Goal: Transaction & Acquisition: Purchase product/service

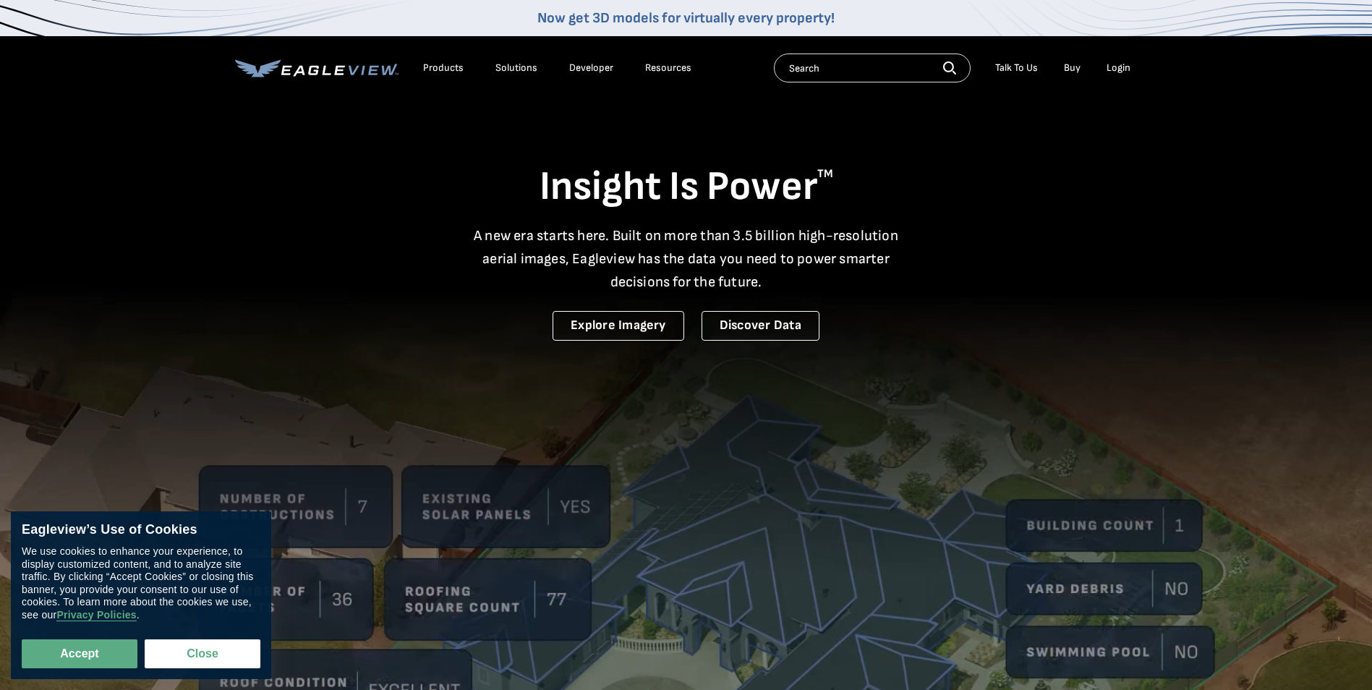
click at [1112, 66] on div "Login" at bounding box center [1119, 67] width 24 height 13
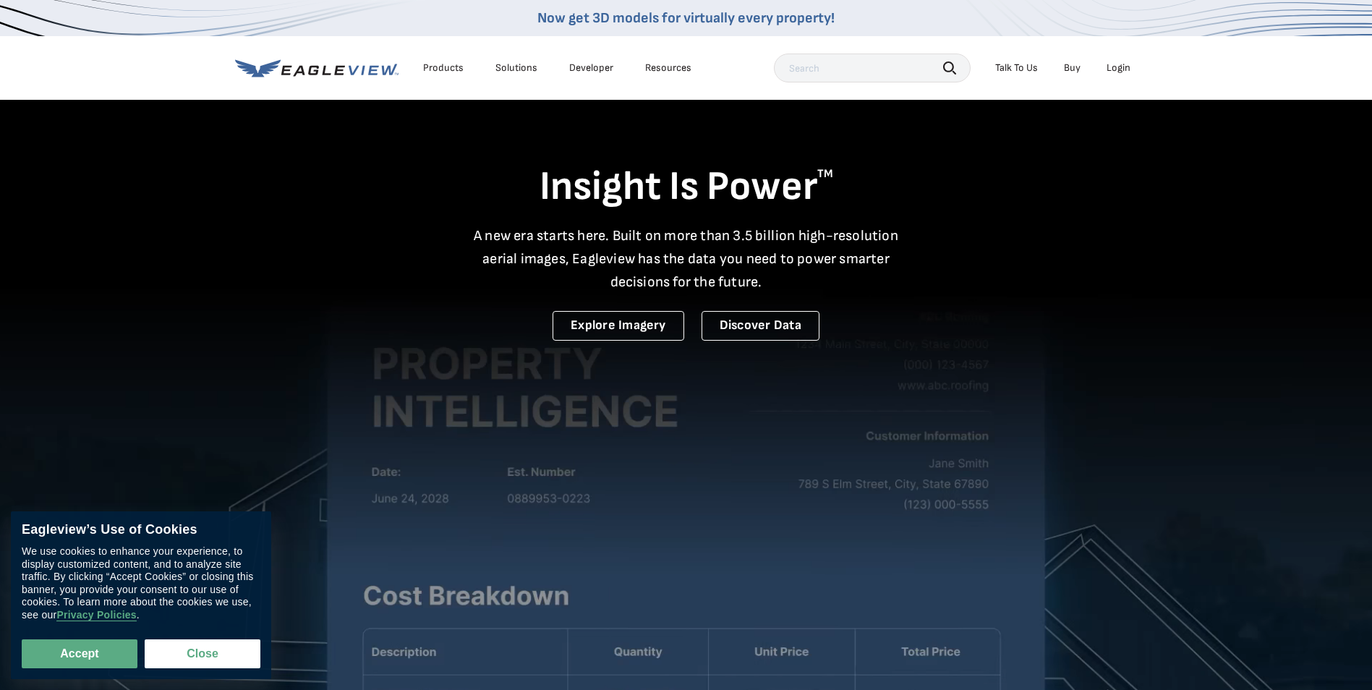
click at [1117, 67] on div "Login" at bounding box center [1119, 67] width 24 height 13
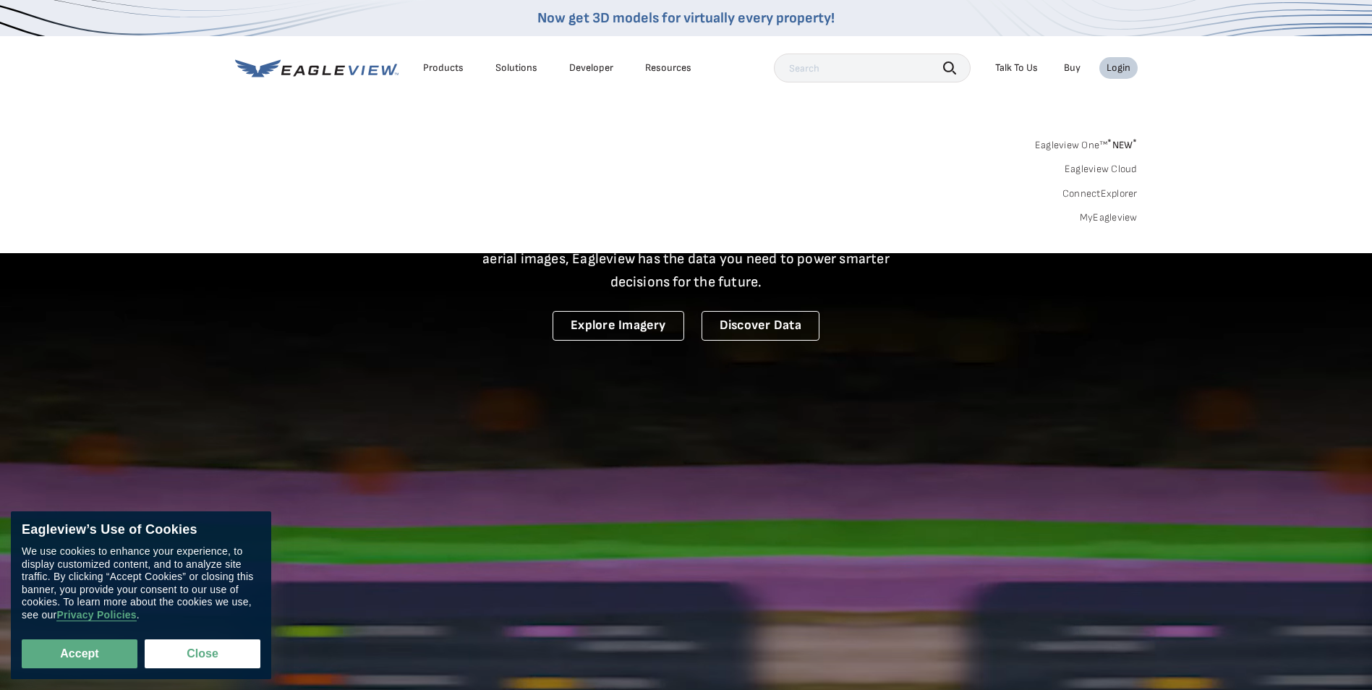
click at [1109, 218] on link "MyEagleview" at bounding box center [1109, 217] width 58 height 13
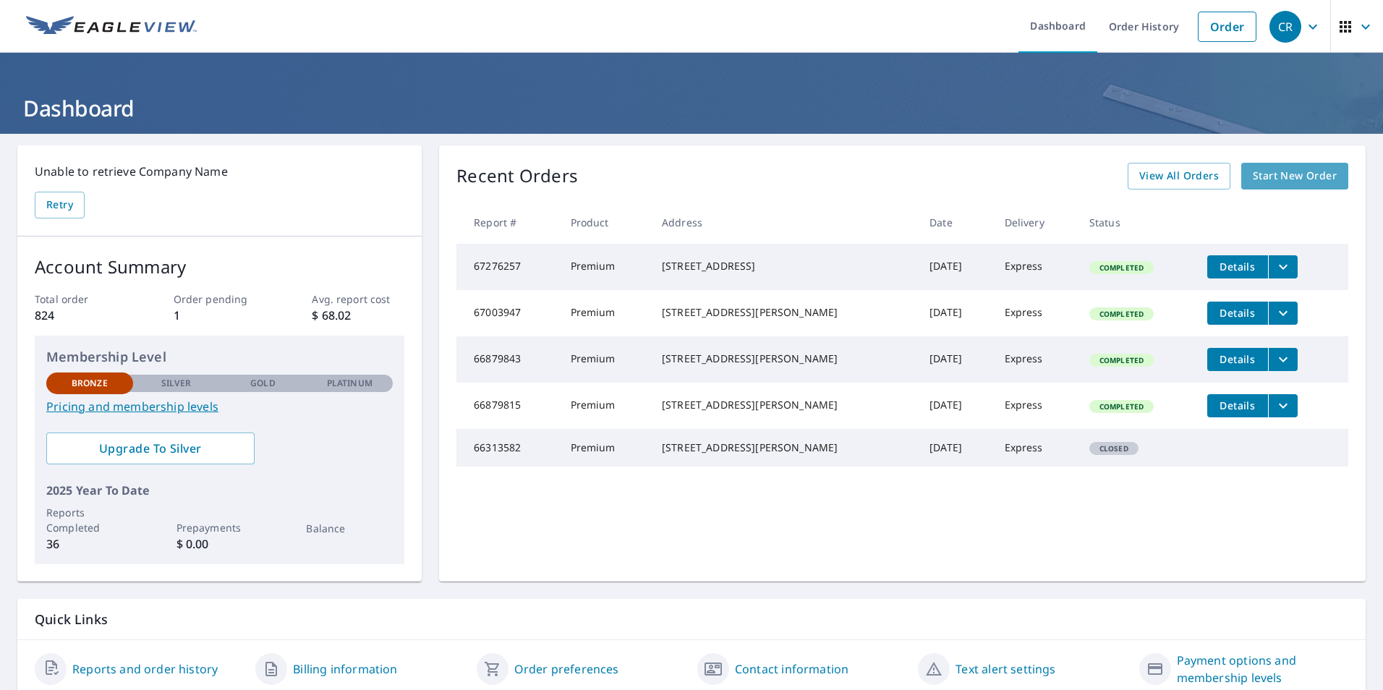
click at [1263, 181] on span "Start New Order" at bounding box center [1295, 176] width 84 height 18
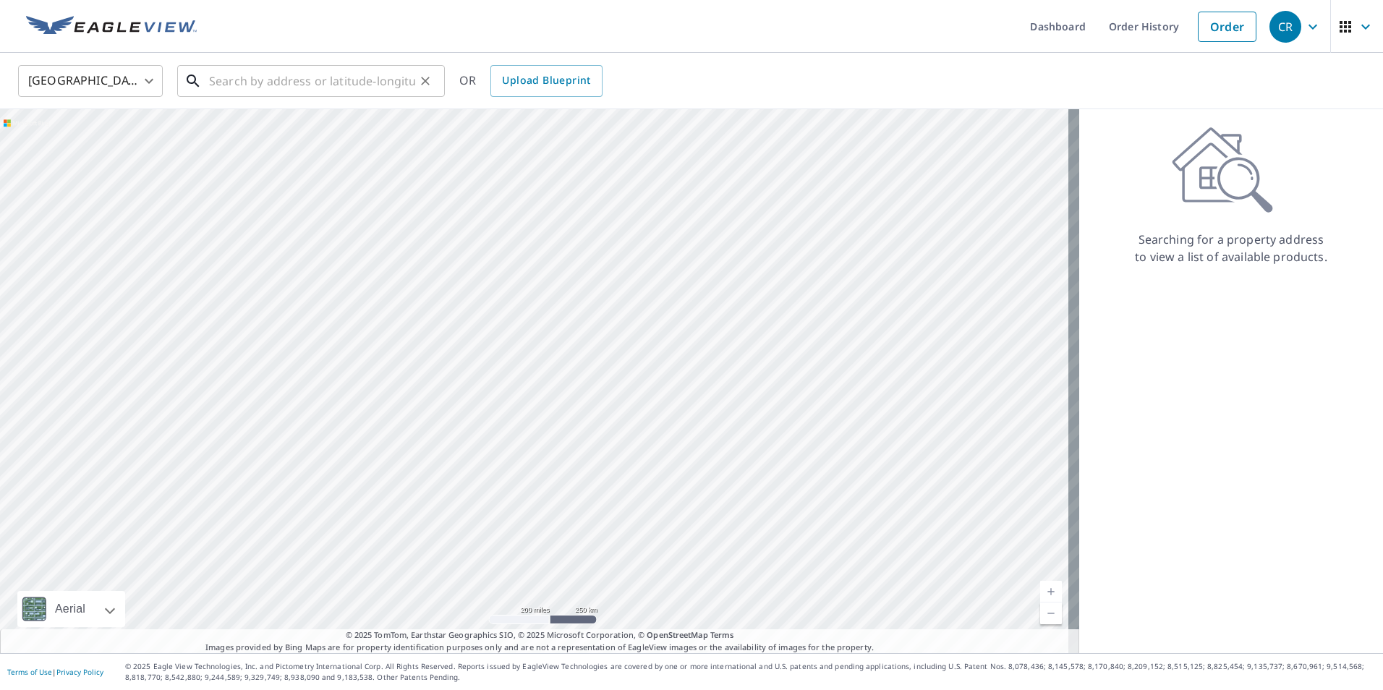
click at [317, 81] on input "text" at bounding box center [312, 81] width 206 height 41
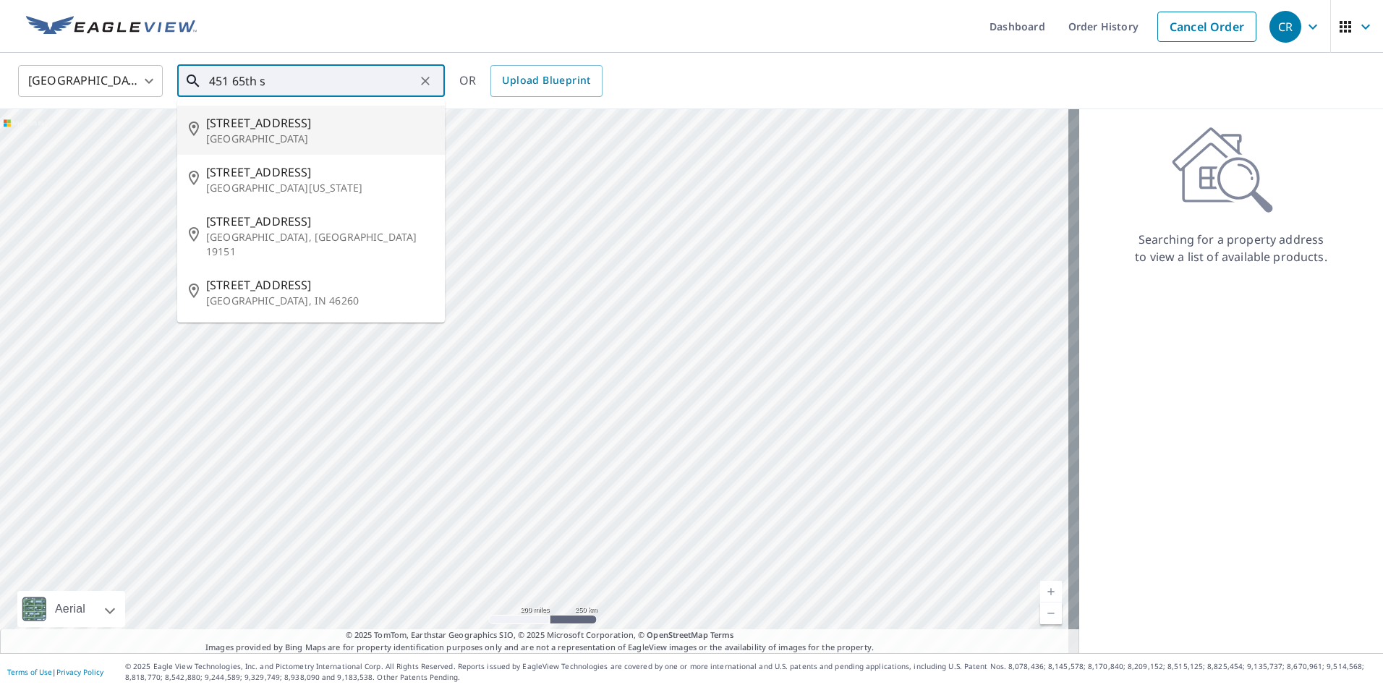
click at [275, 142] on p "Oakland, CA 94609" at bounding box center [319, 139] width 227 height 14
type input "451 65th St Oakland, CA 94609"
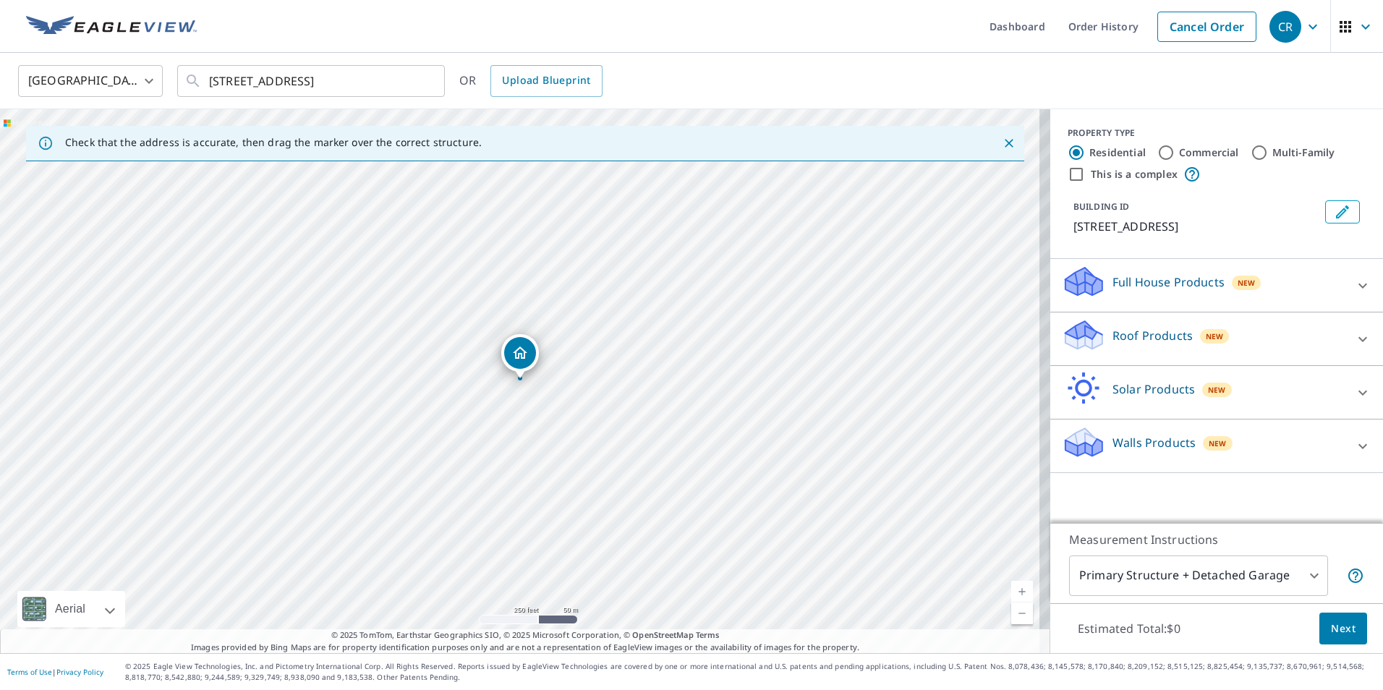
click at [1360, 338] on icon at bounding box center [1362, 339] width 17 height 17
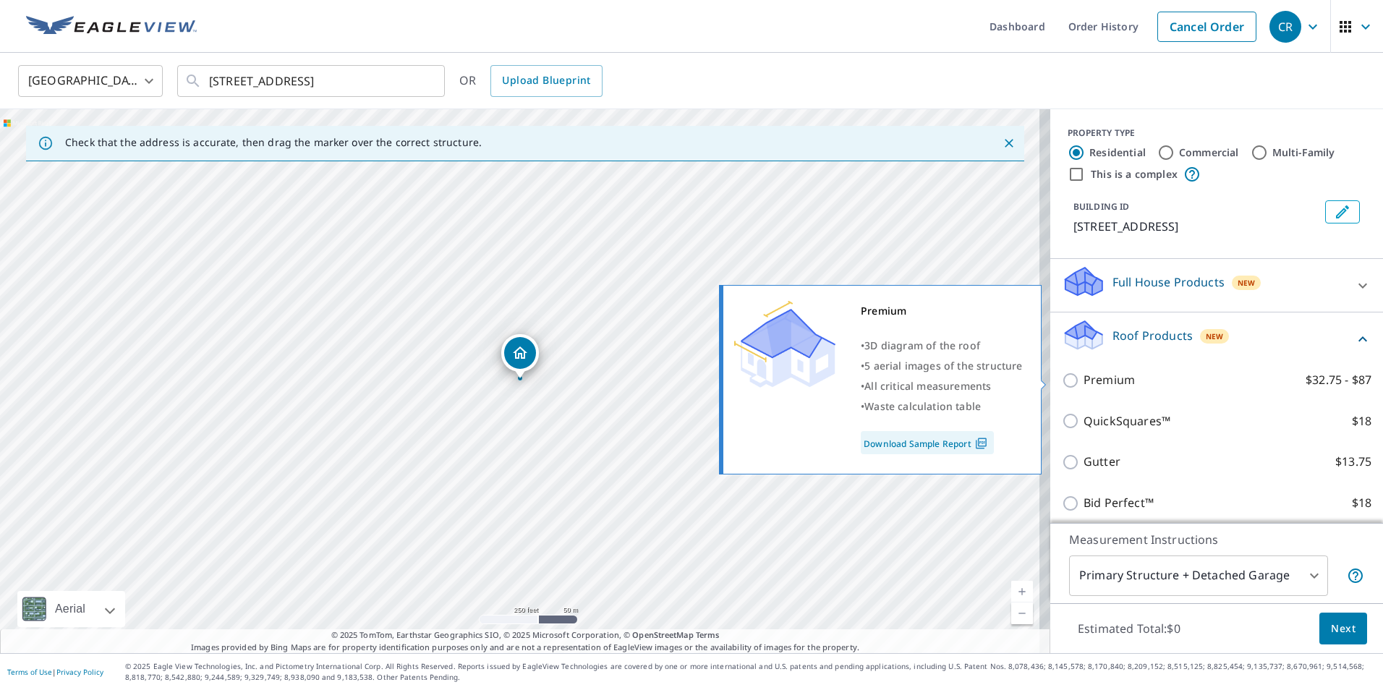
click at [1062, 382] on input "Premium $32.75 - $87" at bounding box center [1073, 380] width 22 height 17
checkbox input "true"
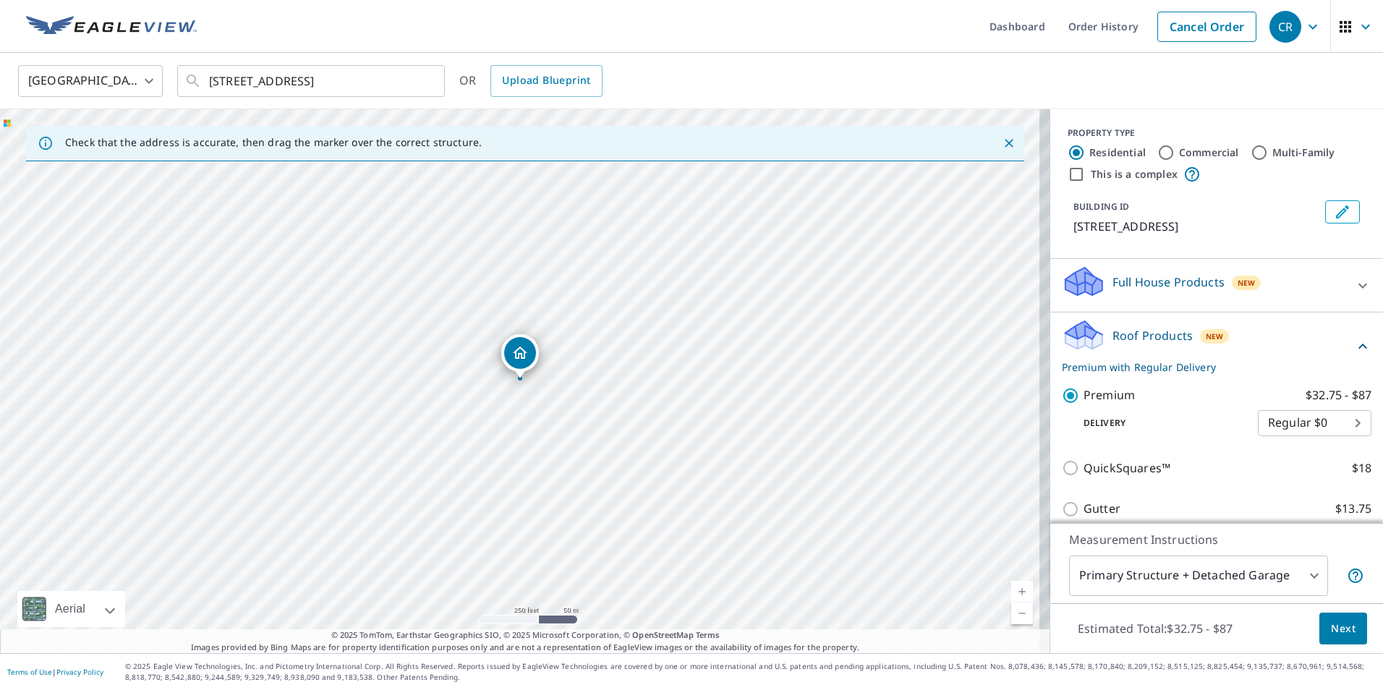
click at [1309, 419] on body "CR CR Dashboard Order History Cancel Order CR United States US ​ 451 65th St Oa…" at bounding box center [691, 345] width 1383 height 690
click at [1292, 453] on li "Express $31.75" at bounding box center [1293, 449] width 114 height 26
type input "4"
click at [1339, 628] on span "Next" at bounding box center [1343, 629] width 25 height 18
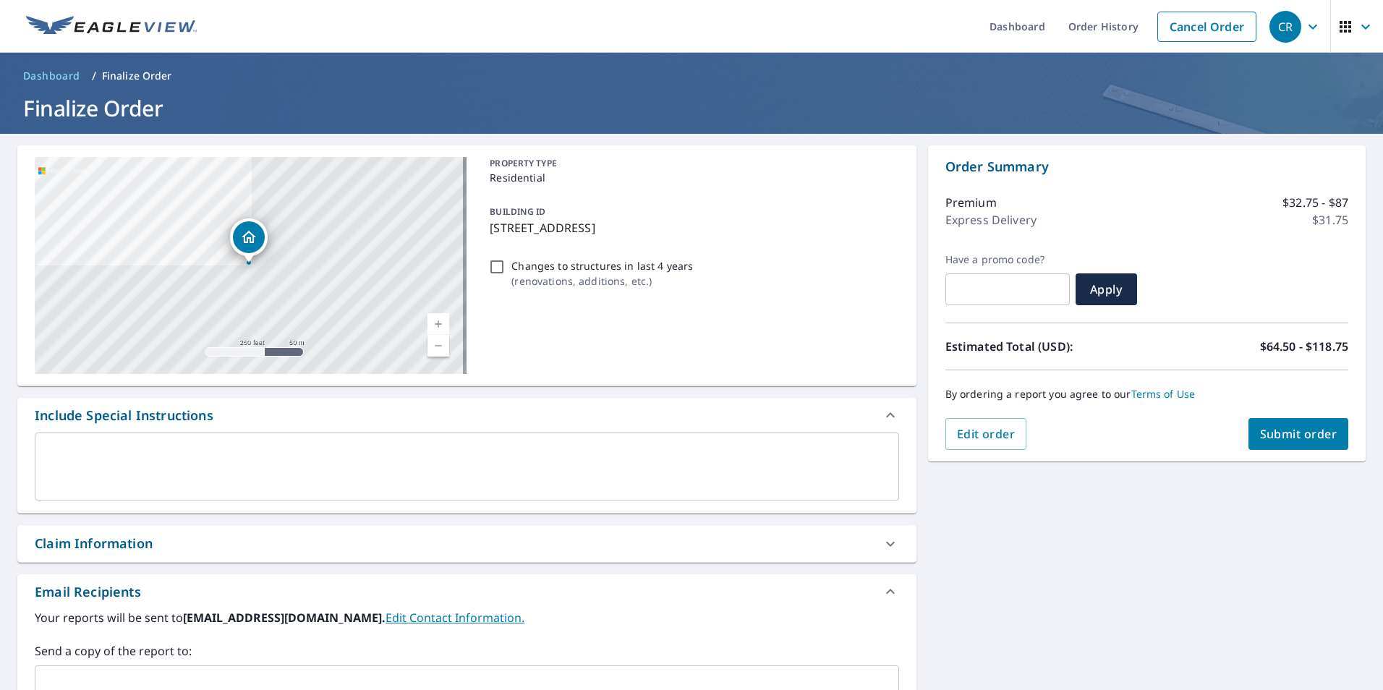
scroll to position [99, 0]
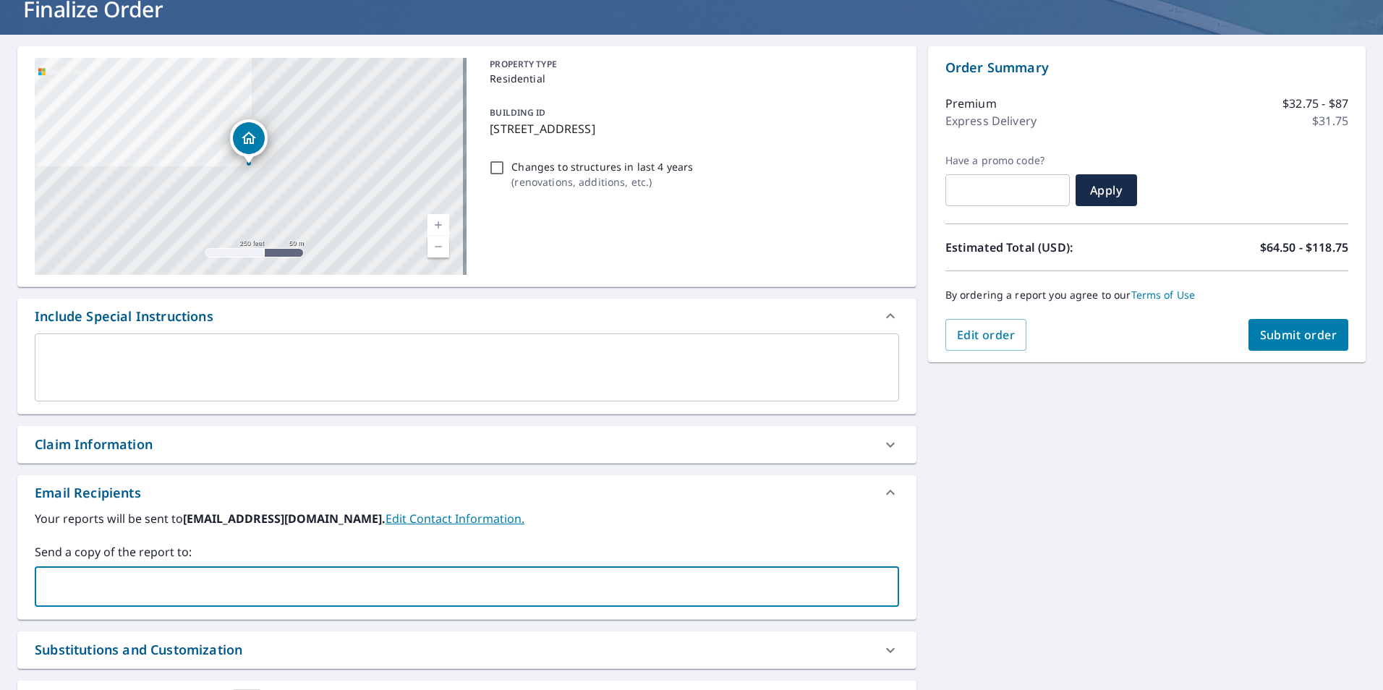
click at [148, 579] on input "text" at bounding box center [456, 586] width 830 height 27
type input "tishmike@sbcglobal.net"
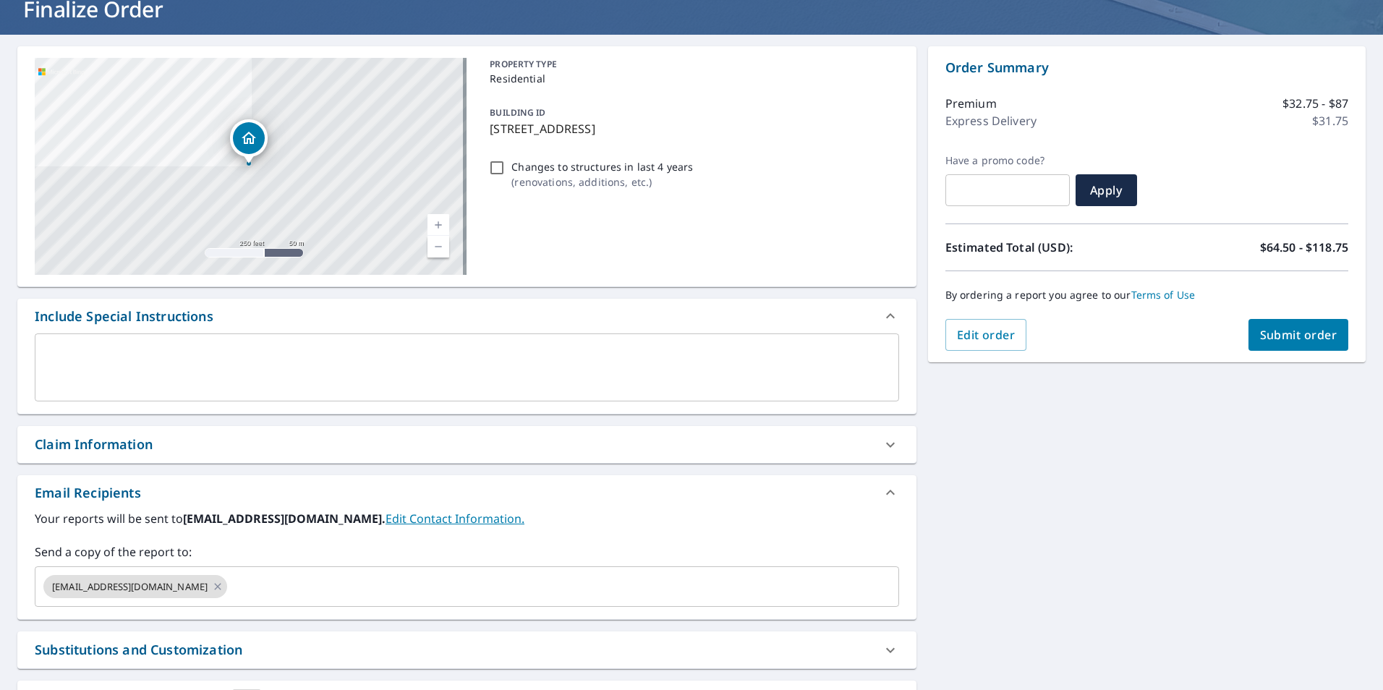
click at [1135, 540] on div "451 65th St Oakland, CA 94609 Aerial Road A standard road map Aerial A detailed…" at bounding box center [691, 405] width 1383 height 740
click at [1285, 327] on span "Submit order" at bounding box center [1298, 335] width 77 height 16
